Goal: Information Seeking & Learning: Learn about a topic

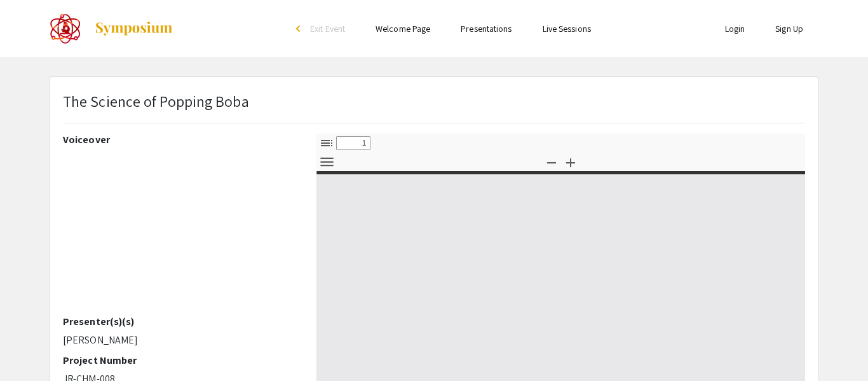
select select "custom"
type input "0"
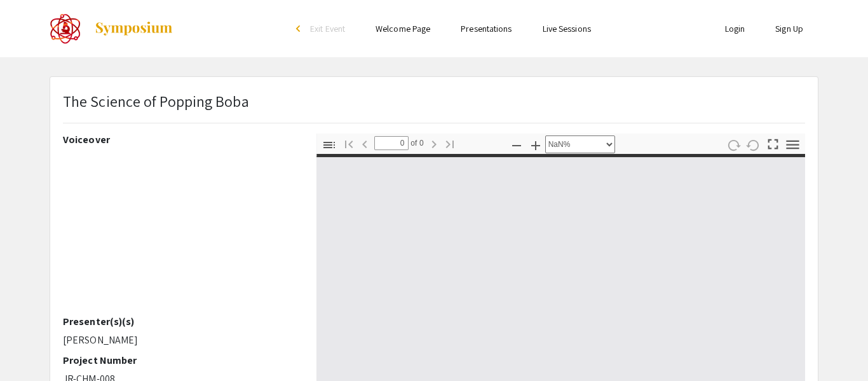
select select "auto"
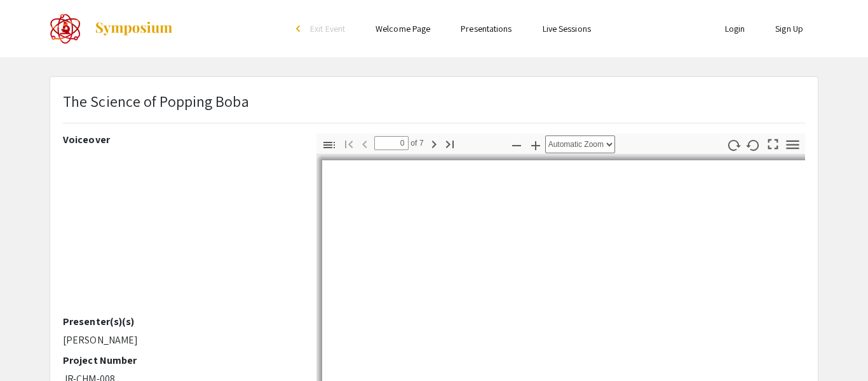
type input "1"
select select "auto"
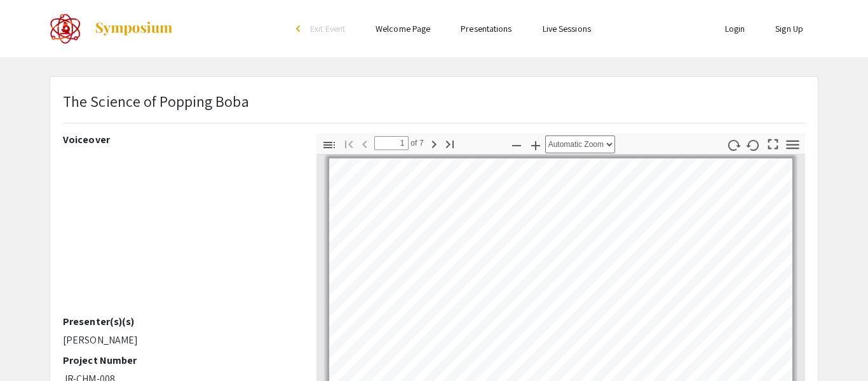
click at [644, 101] on div "The Science of Popping Boba" at bounding box center [433, 112] width 761 height 44
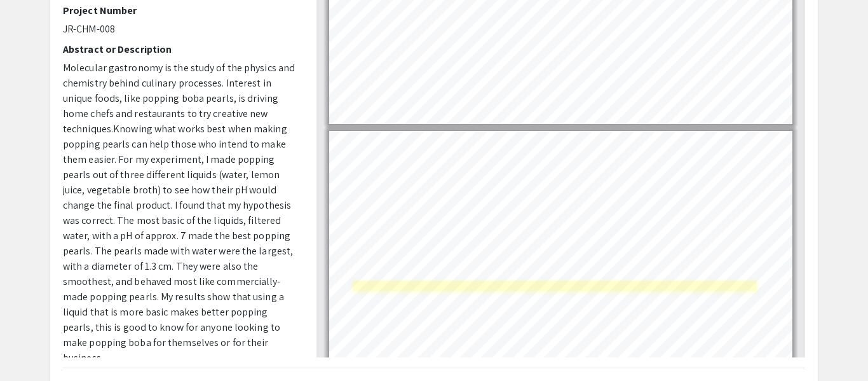
type input "7"
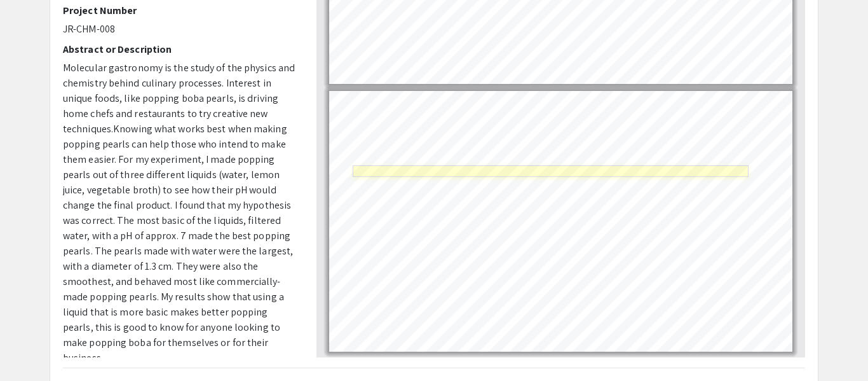
click at [485, 173] on link "Page 7" at bounding box center [551, 170] width 396 height 11
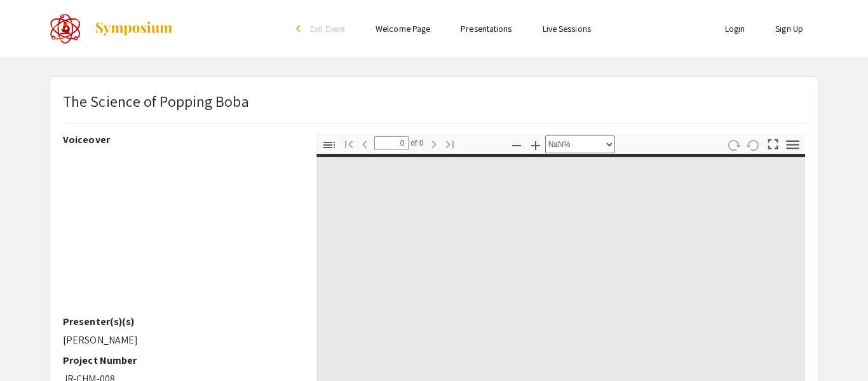
scroll to position [408, 0]
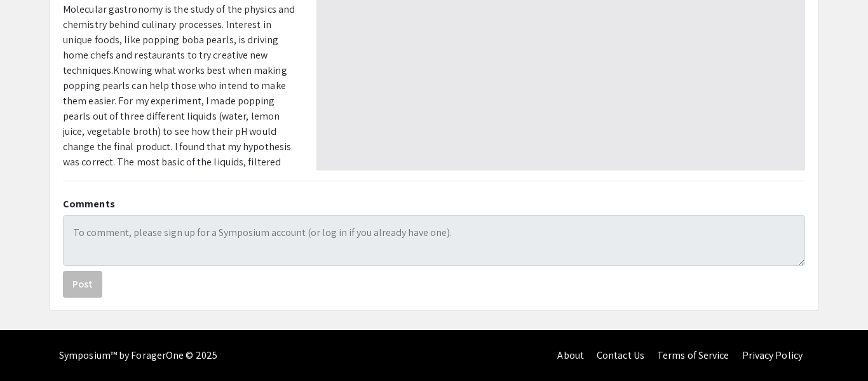
select select "auto"
type input "1"
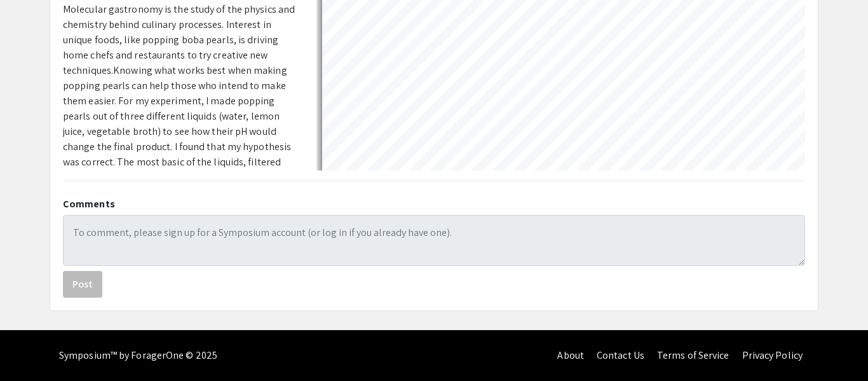
select select "auto"
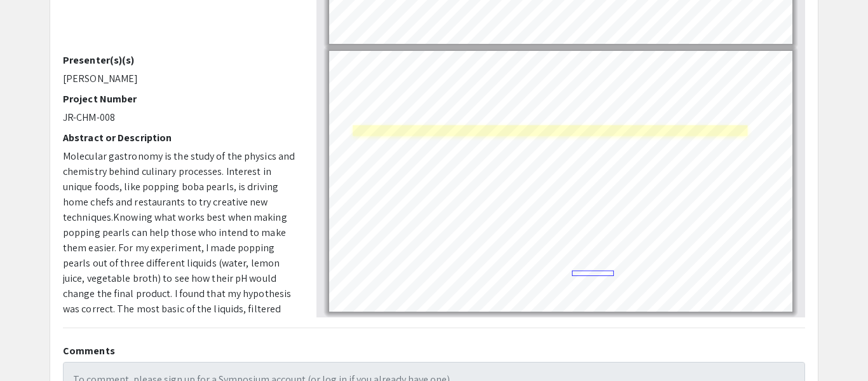
scroll to position [263, 0]
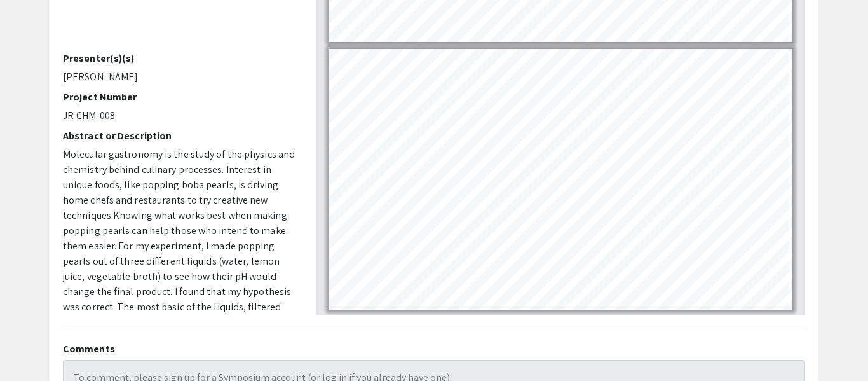
type input "6"
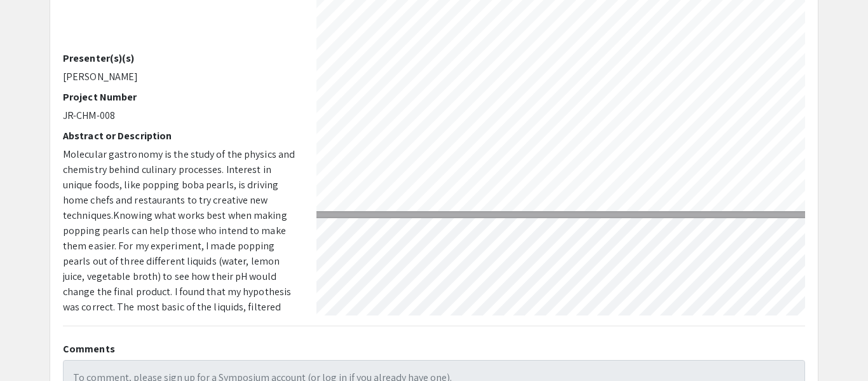
select select "custom"
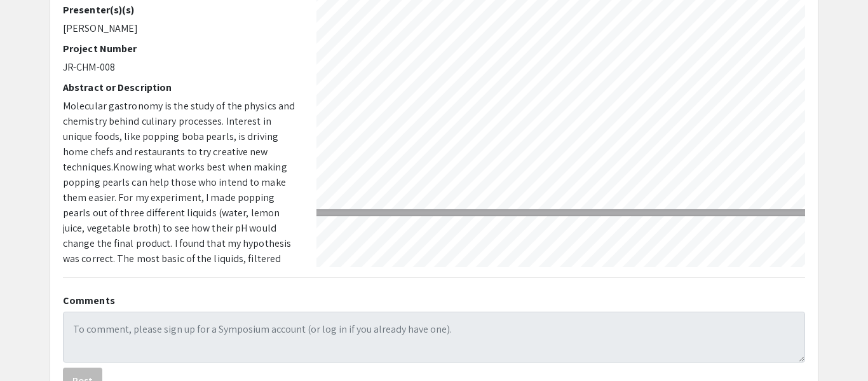
scroll to position [313, 0]
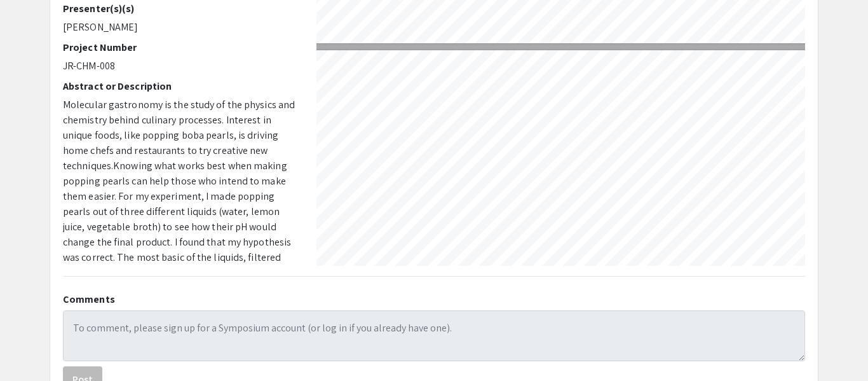
type input "7"
select select "custom"
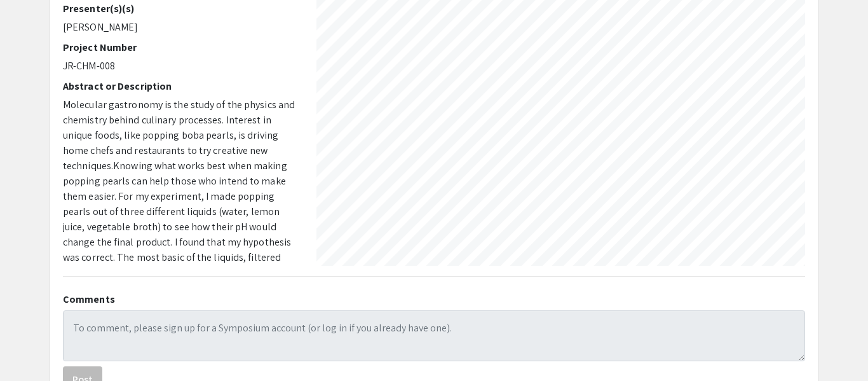
scroll to position [2156, 6]
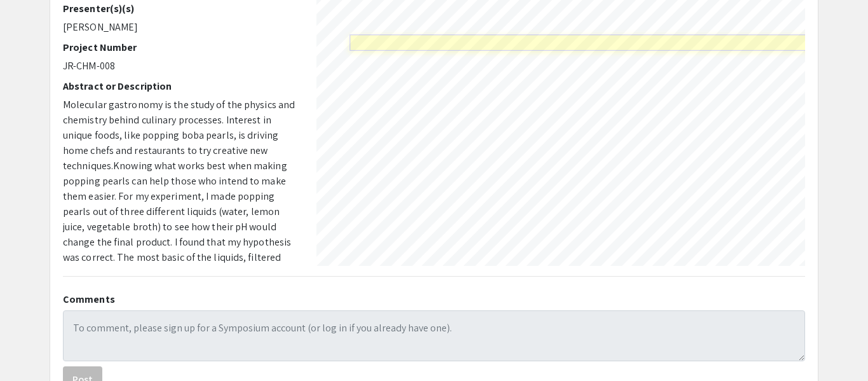
click at [404, 48] on link "Page 7" at bounding box center [627, 42] width 556 height 16
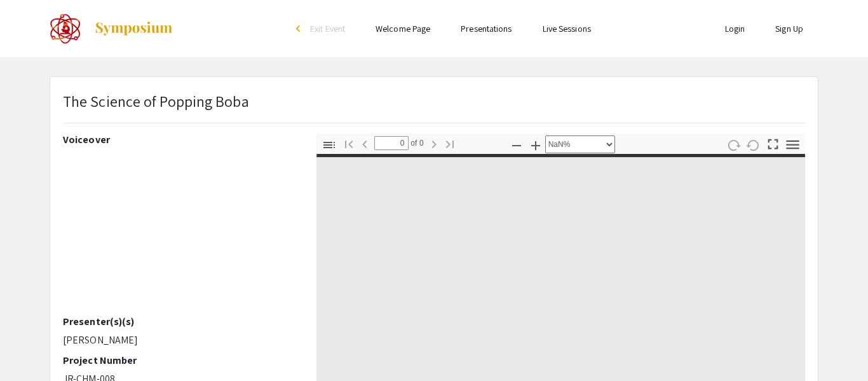
select select "custom"
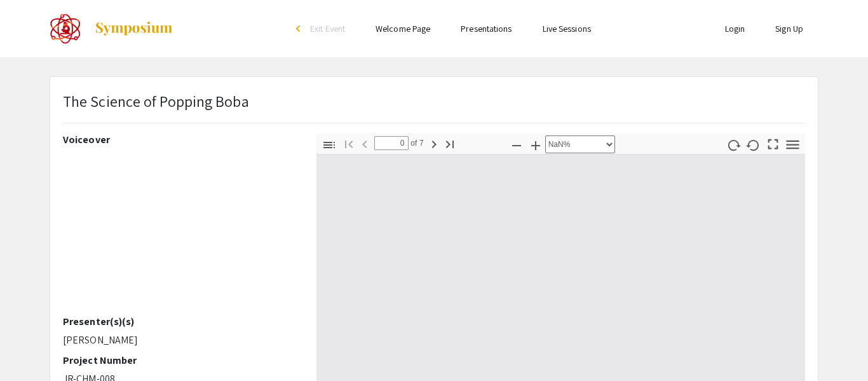
type input "1"
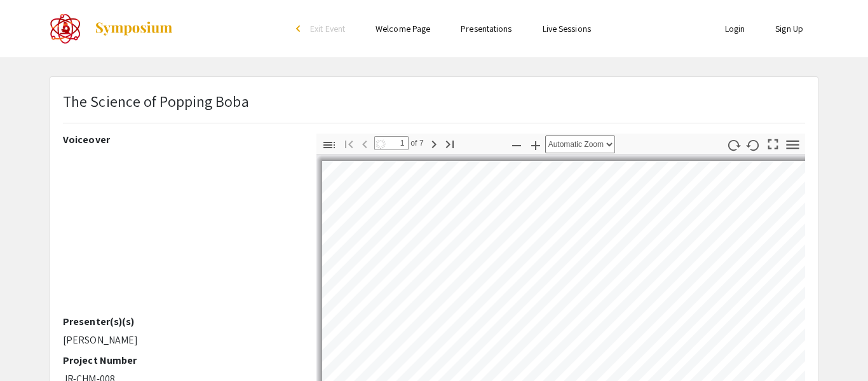
select select "custom"
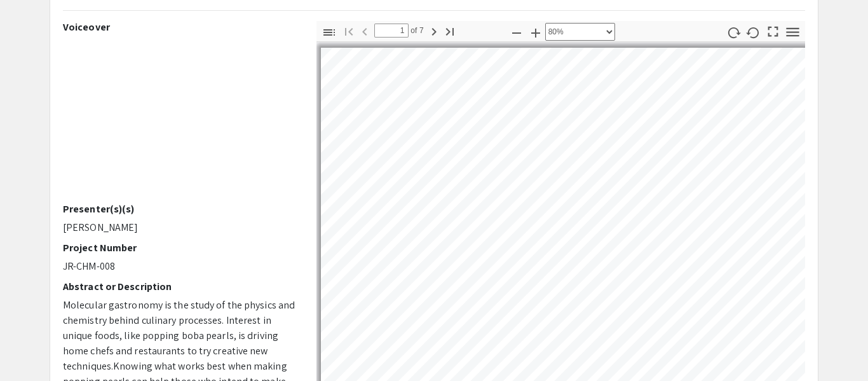
scroll to position [144, 0]
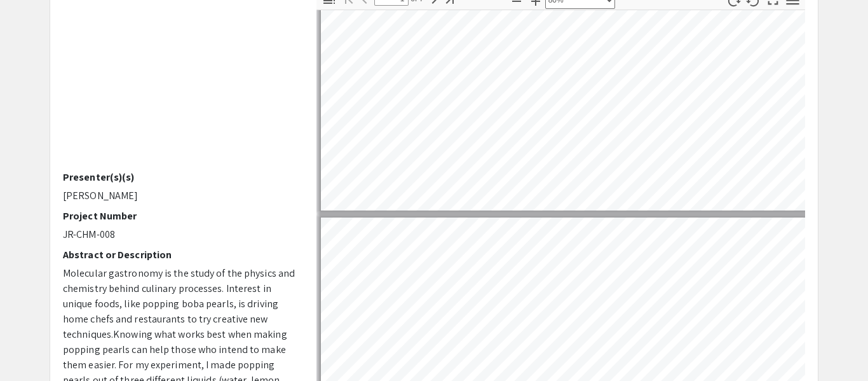
type input "2"
select select "custom"
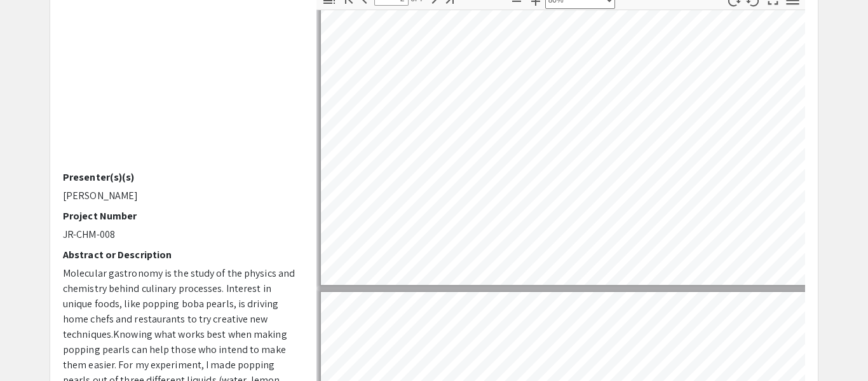
type input "3"
select select "custom"
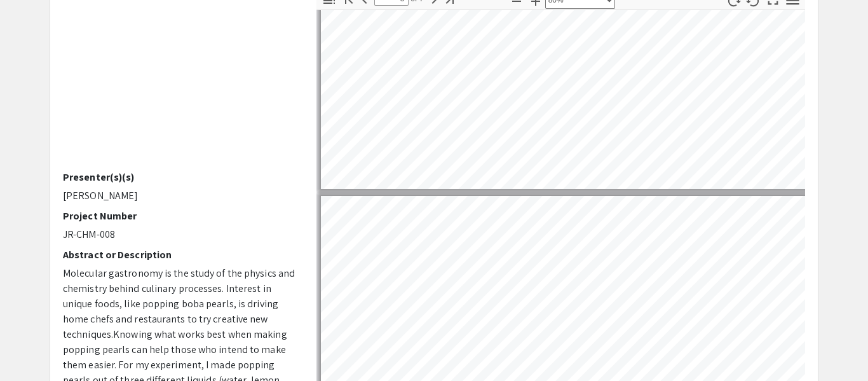
type input "4"
select select "custom"
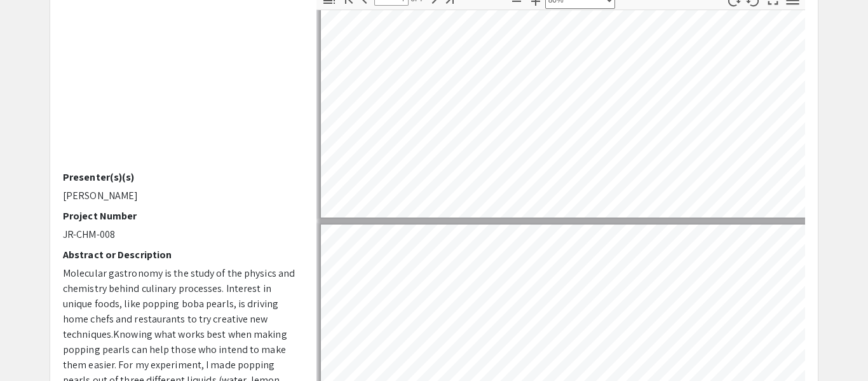
type input "5"
select select "custom"
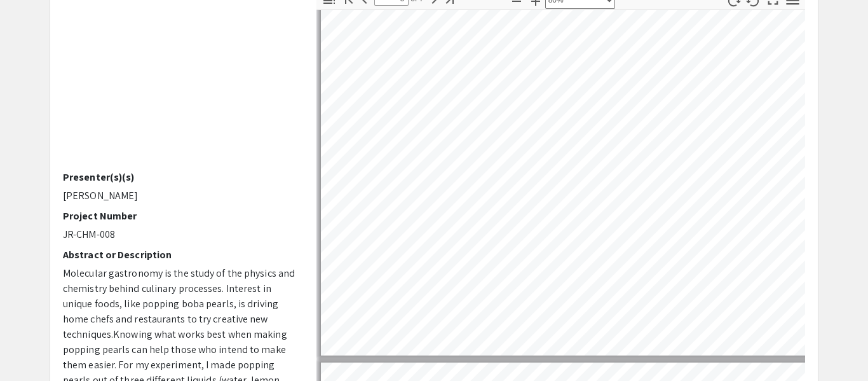
type input "6"
select select "custom"
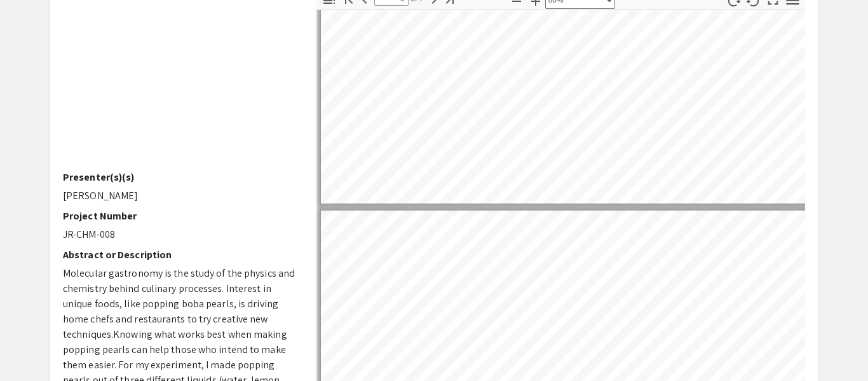
type input "5"
select select "custom"
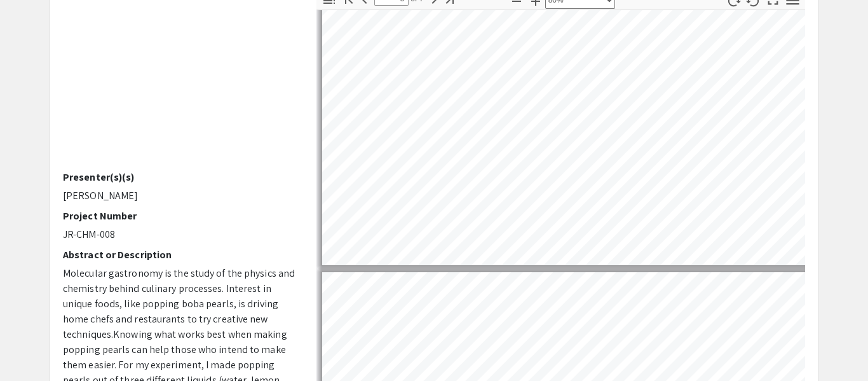
scroll to position [1648, 0]
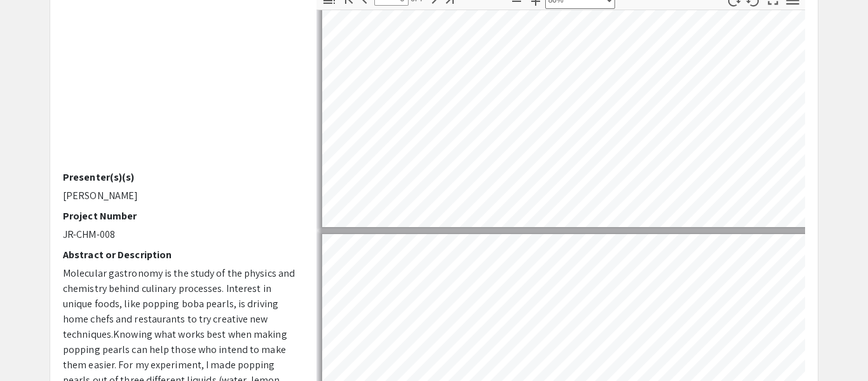
type input "6"
select select "custom"
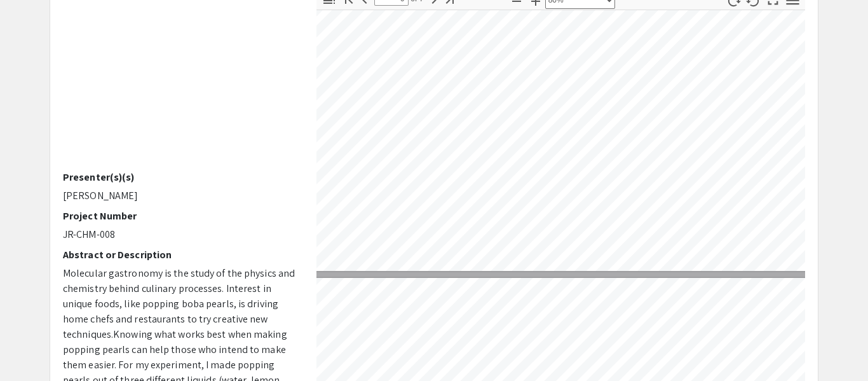
type input "7"
select select "custom"
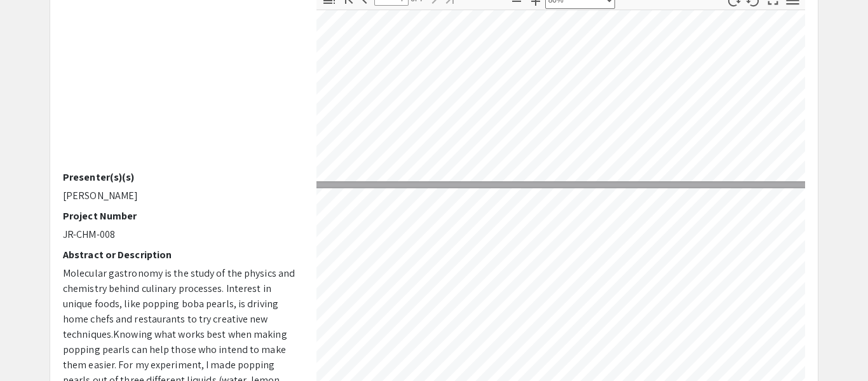
scroll to position [2066, 7]
click at [792, 0] on html "Skip navigation arrow_back_ios Exit Event Welcome Page Presentations Live Sessi…" at bounding box center [434, 46] width 868 height 381
